Goal: Task Accomplishment & Management: Use online tool/utility

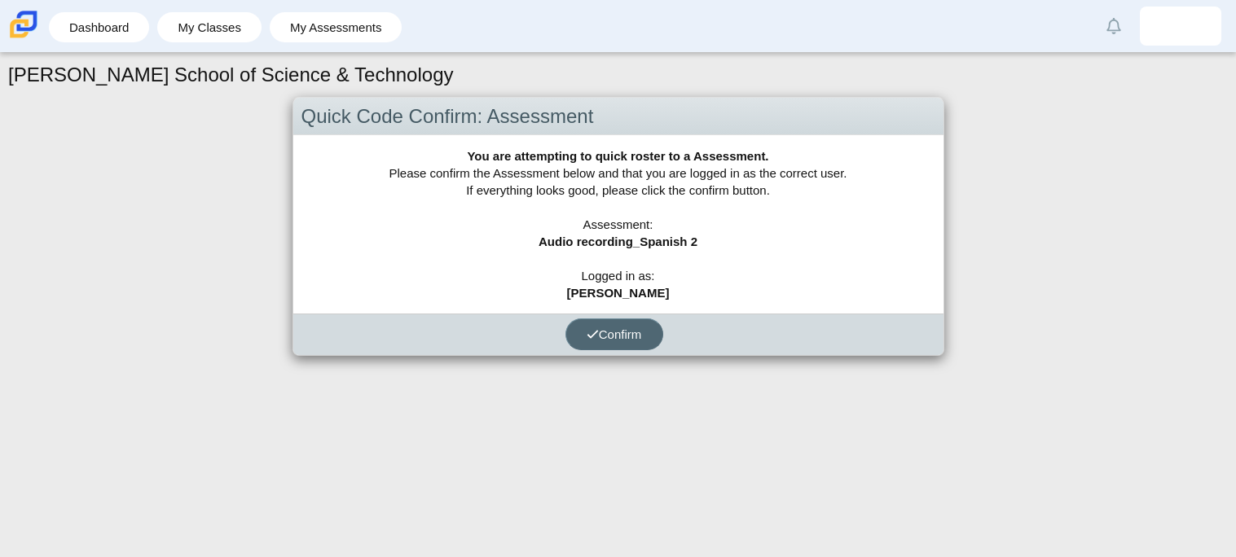
click at [636, 331] on span "Confirm" at bounding box center [614, 335] width 55 height 14
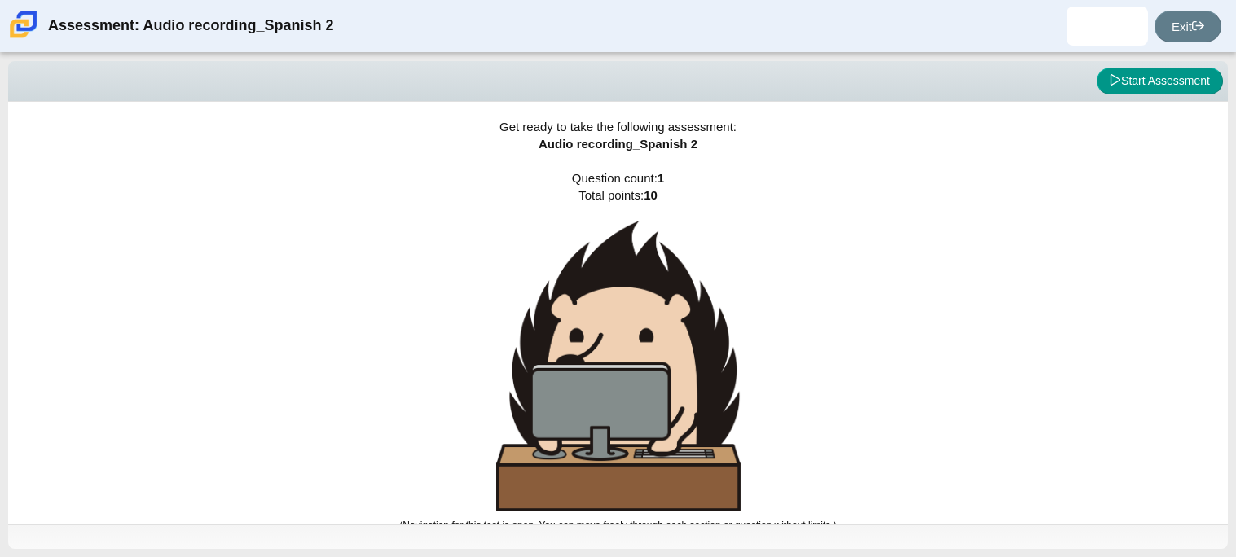
scroll to position [9, 0]
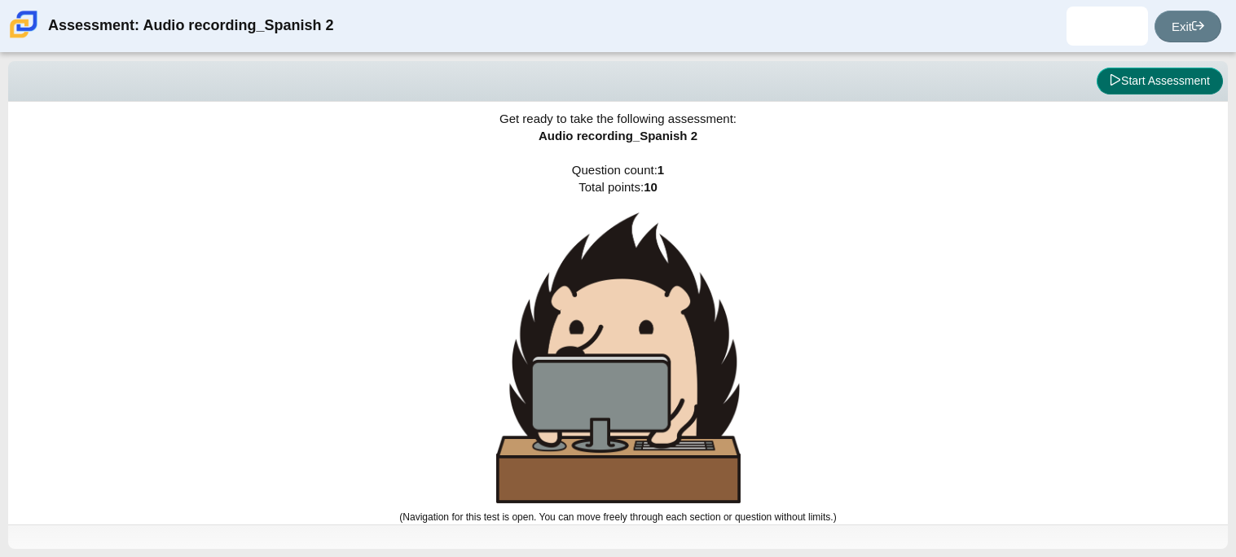
click at [1139, 93] on button "Start Assessment" at bounding box center [1160, 82] width 126 height 28
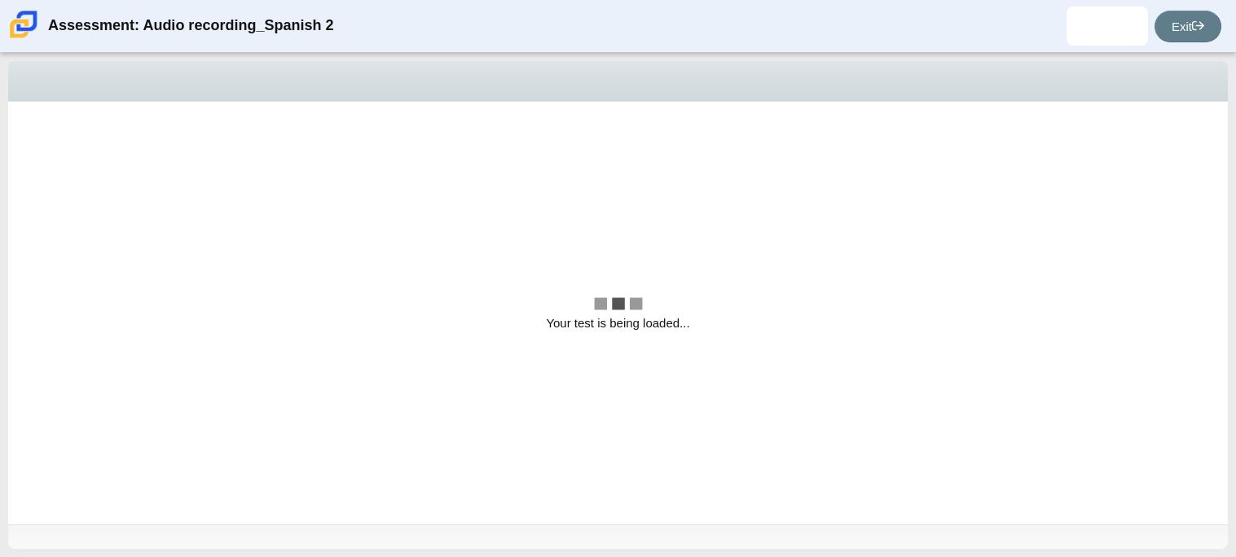
scroll to position [0, 0]
select select "629d6dd1-9675-4bc8-a65d-04cc20bcab32"
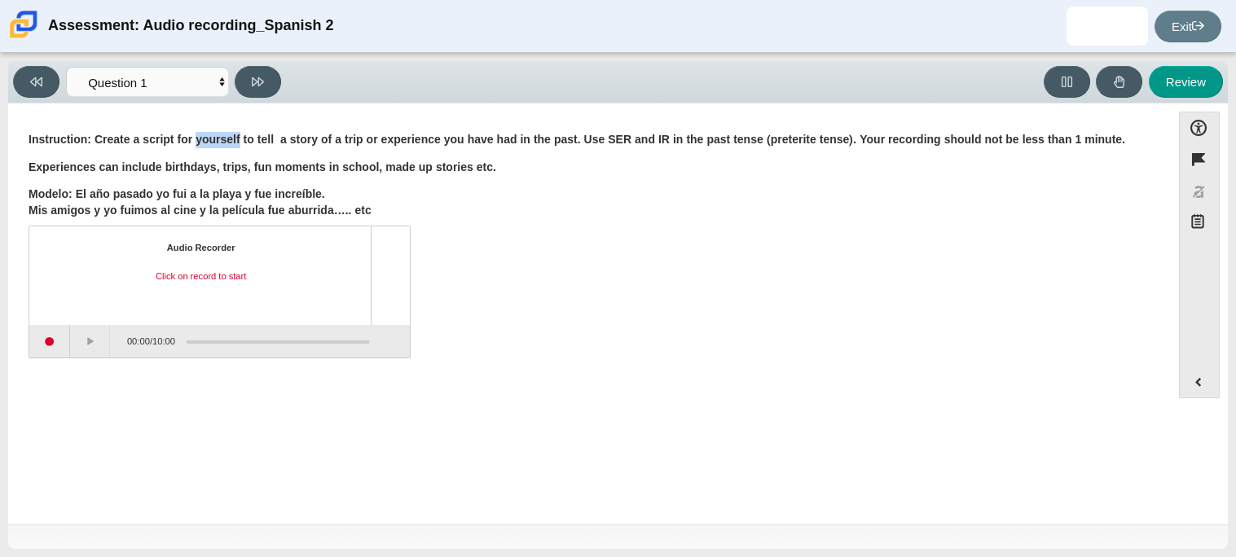
click at [230, 138] on b "Instruction: Create a script for yourself to tell a story of a trip or experien…" at bounding box center [577, 139] width 1097 height 15
click at [393, 284] on div "Assessment items" at bounding box center [390, 275] width 39 height 98
click at [337, 288] on div "Audio Recorder Click on record to start" at bounding box center [201, 276] width 314 height 68
click at [197, 286] on div "Audio Recorder Click on record to start" at bounding box center [201, 276] width 314 height 68
click at [197, 278] on div "Click on record to start" at bounding box center [201, 276] width 314 height 13
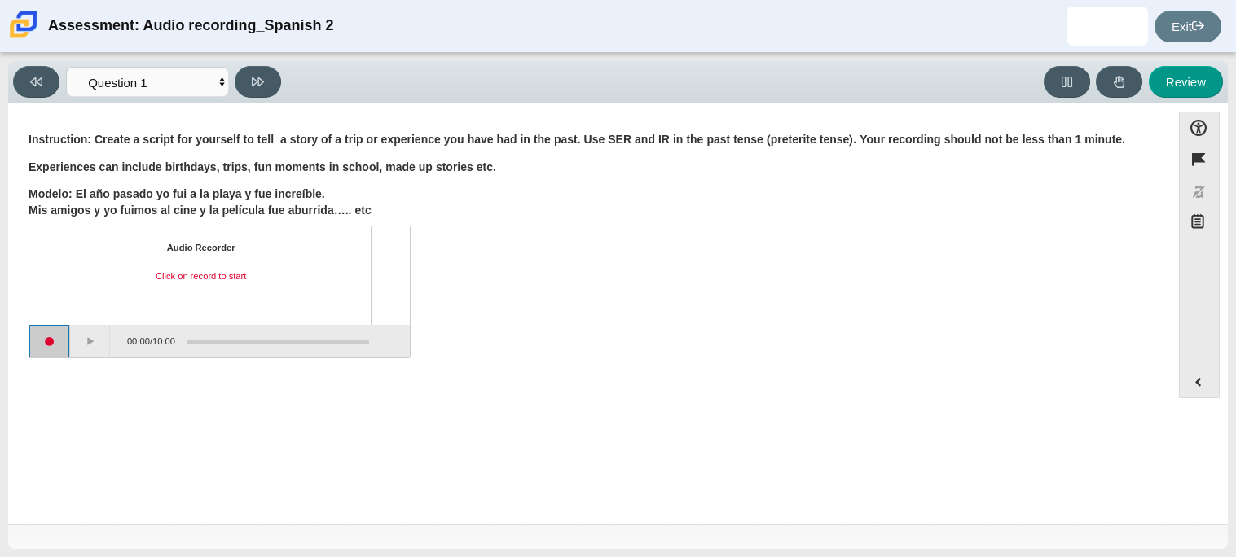
click at [41, 336] on button "Start recording" at bounding box center [49, 341] width 41 height 33
click at [356, 122] on div "Question Instruction: Create a script for yourself to tell a story of a trip or…" at bounding box center [589, 248] width 1146 height 265
click at [46, 354] on button "Stop recording" at bounding box center [49, 341] width 41 height 33
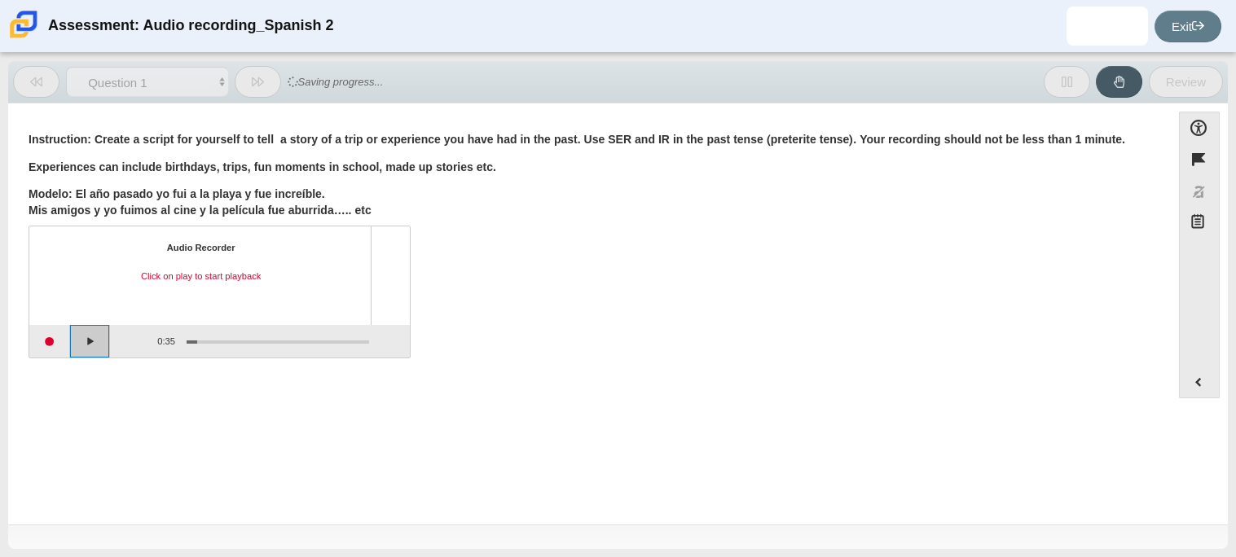
click at [84, 354] on button "Play" at bounding box center [90, 341] width 41 height 33
